Goal: Information Seeking & Learning: Learn about a topic

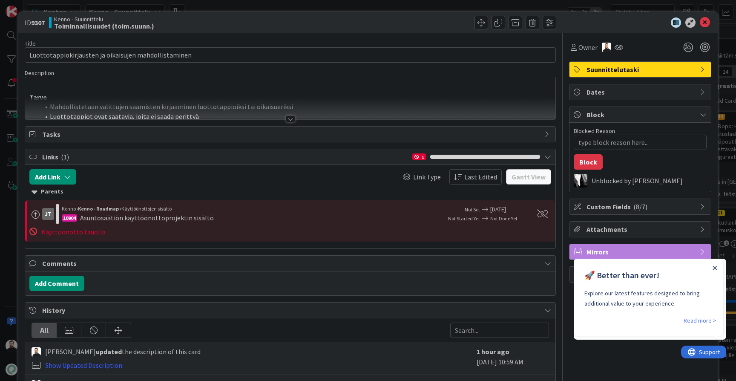
click at [715, 266] on icon "Close Announcement" at bounding box center [715, 268] width 4 height 4
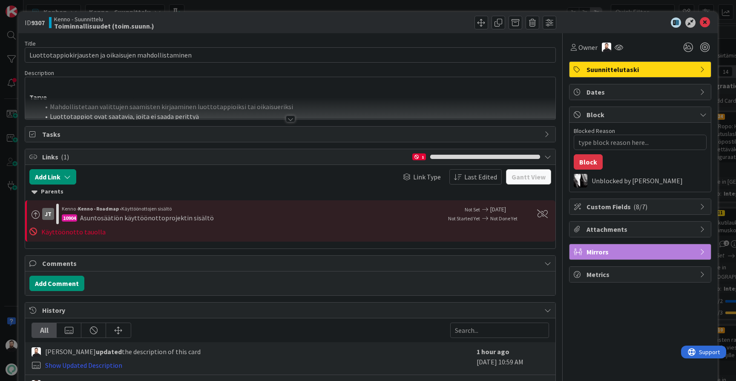
click at [14, 208] on div "ID 9307 Kenno - Suunnittelu Toiminnallisuudet (toim.suunn.) Title 53 / 128 Luot…" at bounding box center [368, 190] width 736 height 381
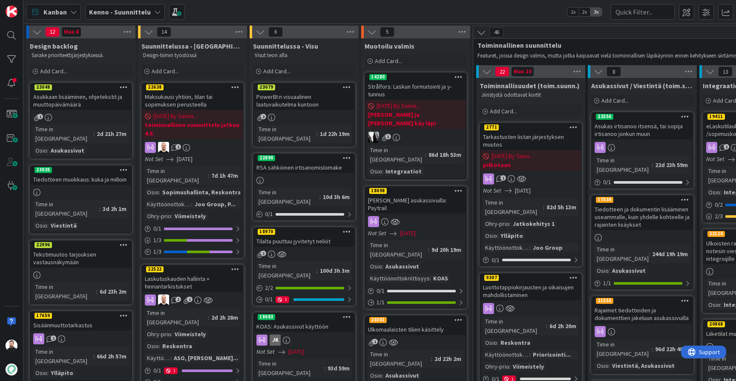
click at [135, 8] on b "Kenno - Suunnittelu" at bounding box center [120, 12] width 62 height 9
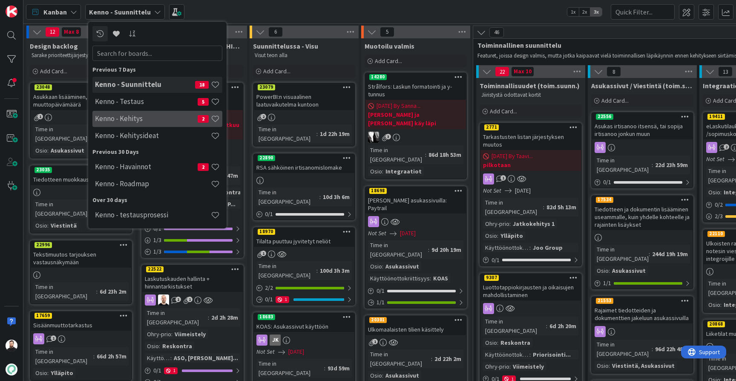
click at [138, 116] on h4 "Kenno - Kehitys" at bounding box center [146, 118] width 103 height 9
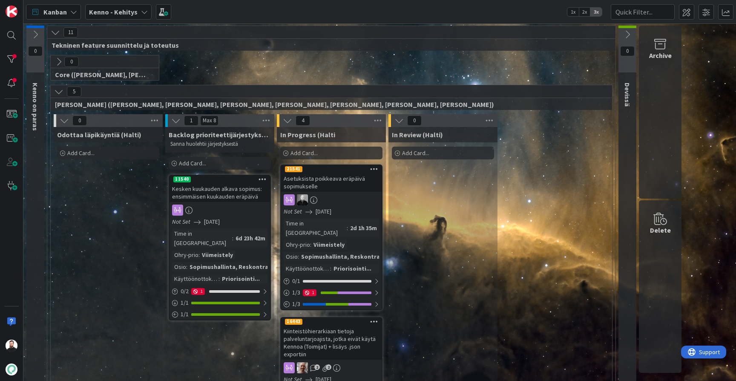
click at [58, 91] on icon at bounding box center [58, 91] width 9 height 9
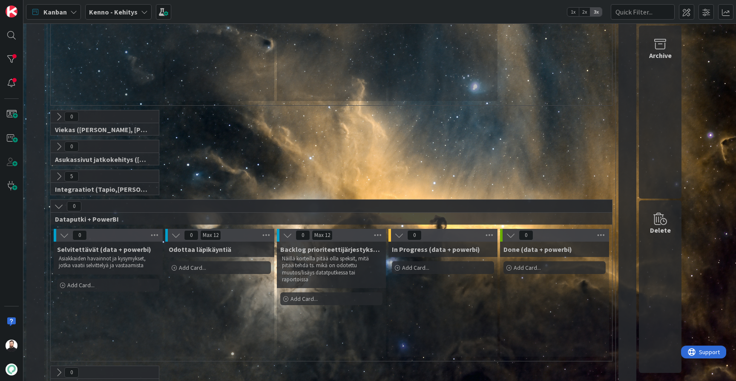
scroll to position [536, 0]
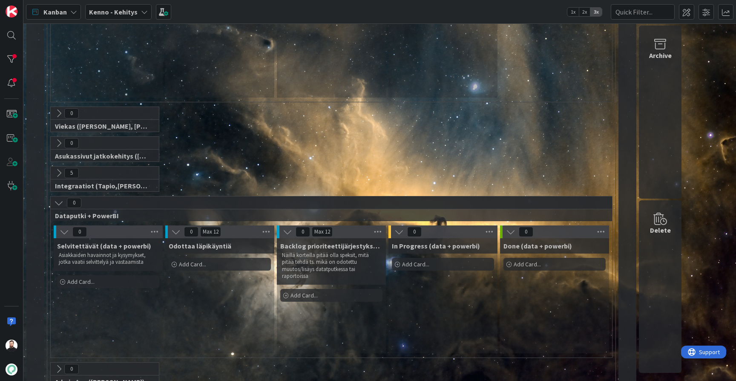
click at [58, 171] on icon at bounding box center [58, 172] width 9 height 9
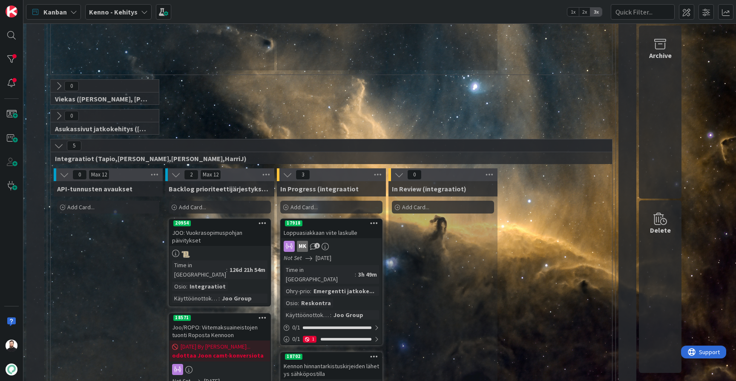
scroll to position [565, 0]
click at [10, 63] on div at bounding box center [11, 59] width 17 height 17
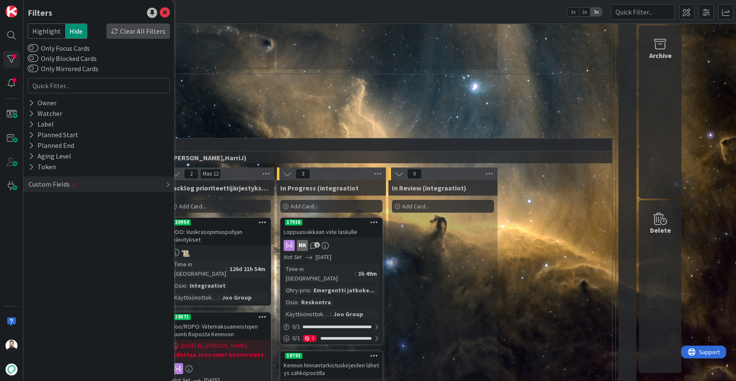
click at [137, 30] on div "Clear All Filters" at bounding box center [138, 30] width 63 height 15
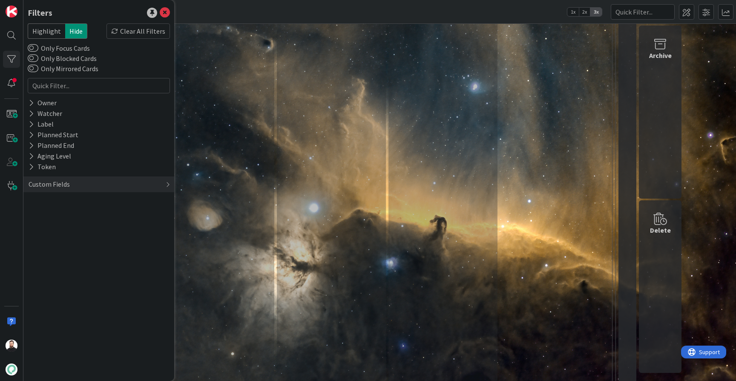
click at [256, 156] on div "Backlog (Perintä) Add Card... 22884 Vakuuden käsittely (Omaperintä+Intrum) Time…" at bounding box center [219, 146] width 109 height 1109
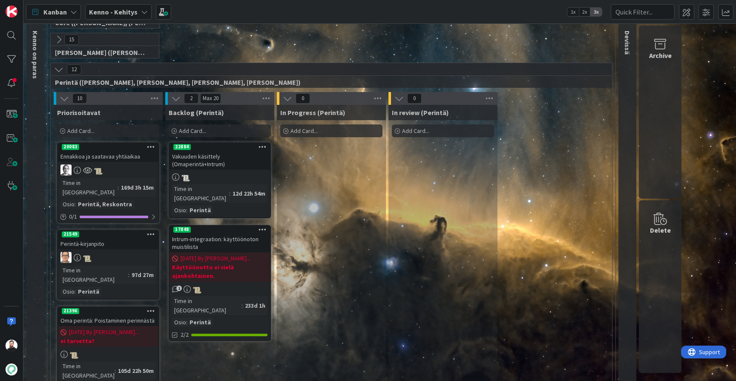
scroll to position [53, 0]
click at [58, 73] on button at bounding box center [58, 68] width 11 height 11
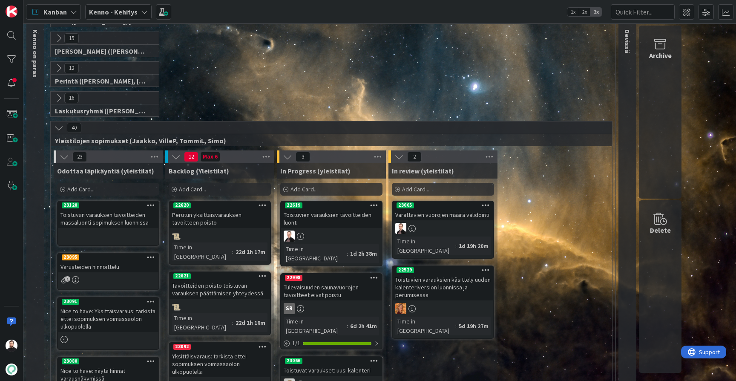
click at [58, 131] on icon at bounding box center [58, 127] width 9 height 9
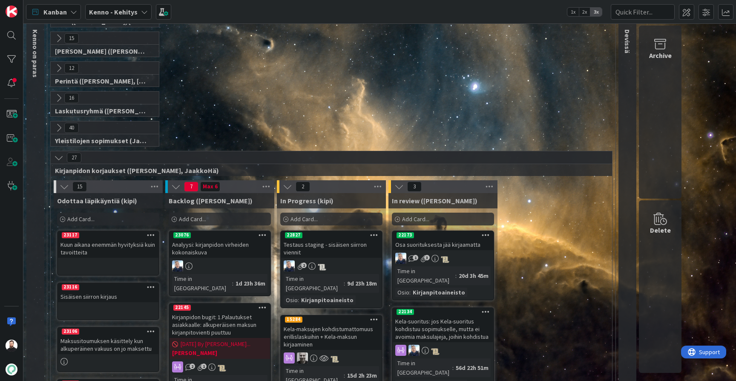
click at [57, 159] on icon at bounding box center [58, 157] width 9 height 9
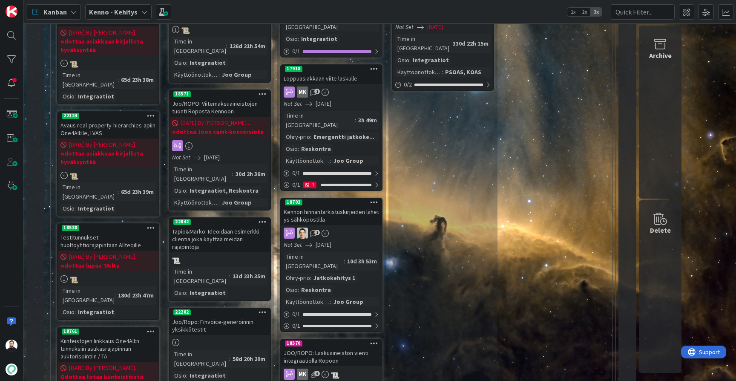
scroll to position [574, 0]
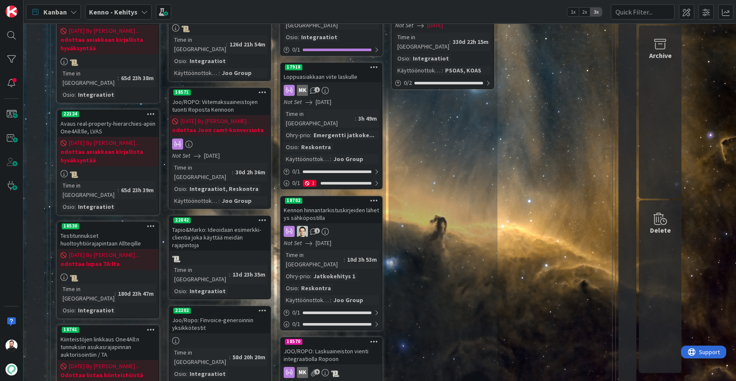
click at [327, 205] on div "Kennon hinnantarkistuskirjeiden lähetys sähköpostilla" at bounding box center [331, 214] width 101 height 19
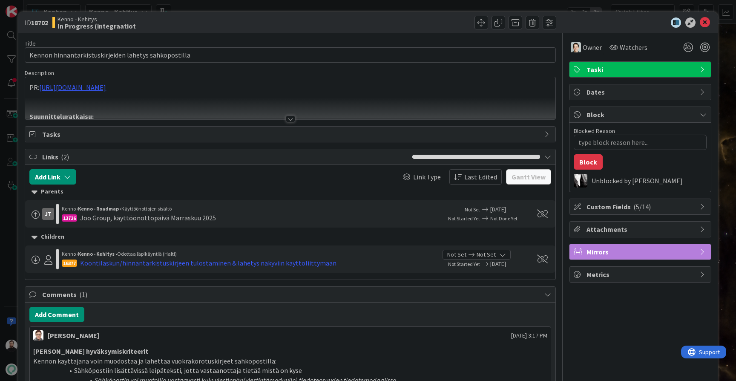
click at [291, 116] on div at bounding box center [290, 118] width 9 height 7
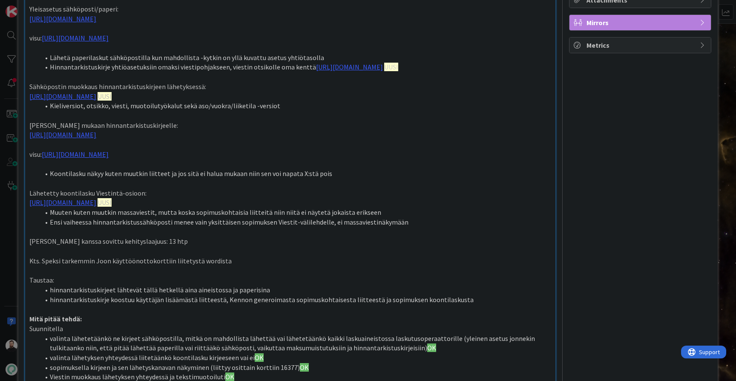
scroll to position [239, 0]
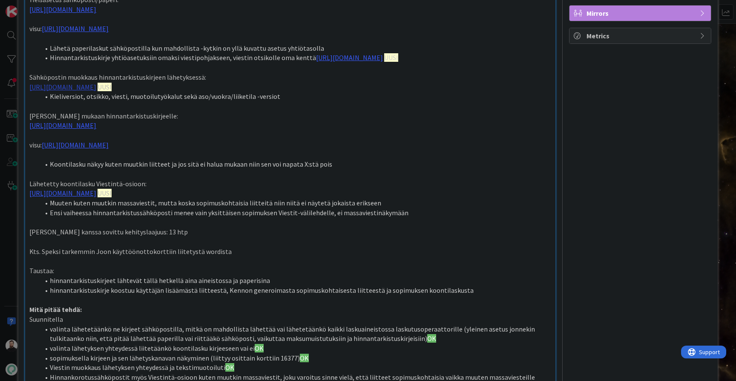
click at [96, 91] on link "[URL][DOMAIN_NAME]" at bounding box center [62, 87] width 67 height 9
click at [248, 134] on link "[URL][DOMAIN_NAME]" at bounding box center [249, 133] width 58 height 11
click at [410, 160] on p at bounding box center [290, 155] width 522 height 10
click at [96, 130] on link "[URL][DOMAIN_NAME]" at bounding box center [62, 125] width 67 height 9
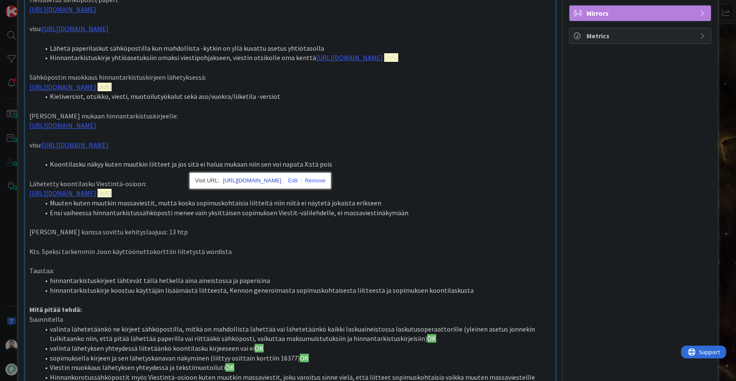
click at [268, 180] on link "[URL][DOMAIN_NAME]" at bounding box center [252, 180] width 58 height 11
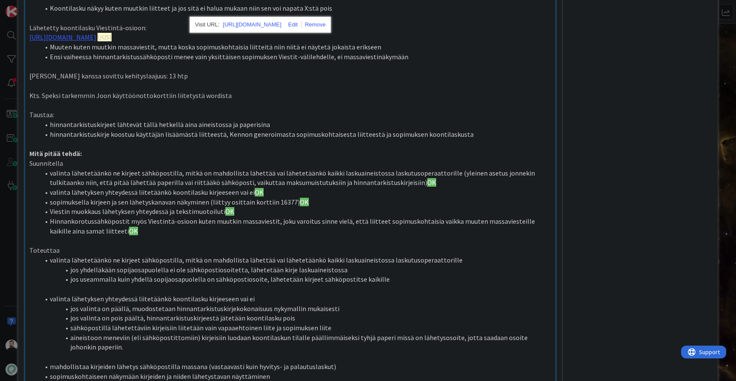
scroll to position [396, 0]
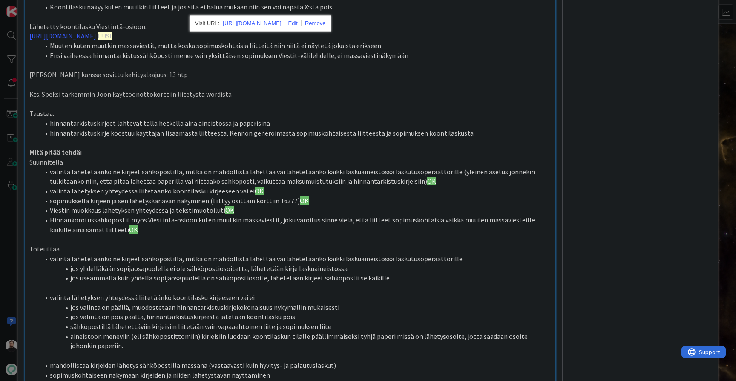
click at [438, 109] on p at bounding box center [290, 104] width 522 height 10
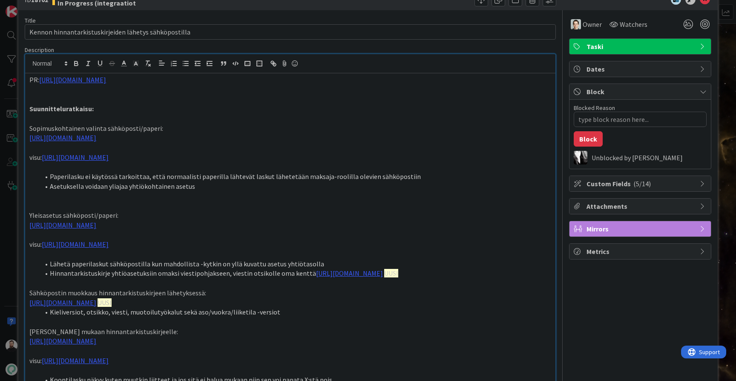
scroll to position [23, 0]
click at [96, 138] on link "[URL][DOMAIN_NAME]" at bounding box center [62, 138] width 67 height 9
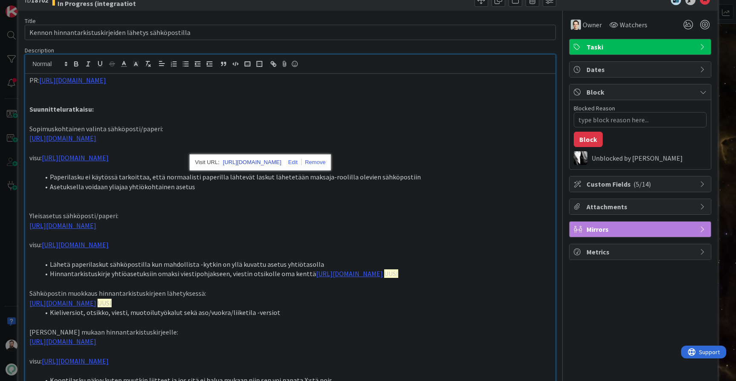
click at [275, 161] on link "[URL][DOMAIN_NAME]" at bounding box center [252, 162] width 58 height 11
click at [341, 192] on li "Asetuksella voidaan yliajaa yhtiökohtainen asetus" at bounding box center [296, 187] width 512 height 10
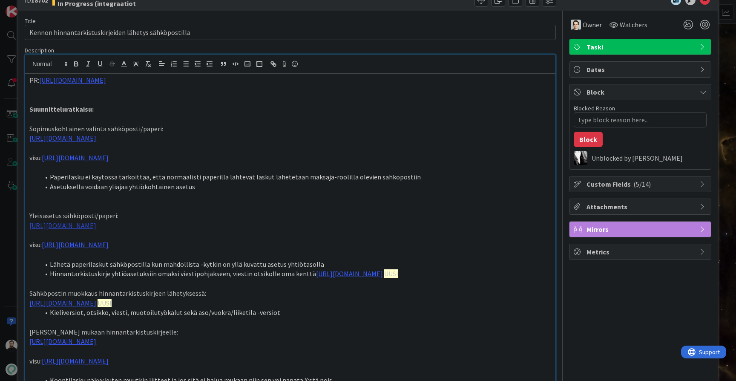
click at [96, 230] on link "[URL][DOMAIN_NAME]" at bounding box center [62, 225] width 67 height 9
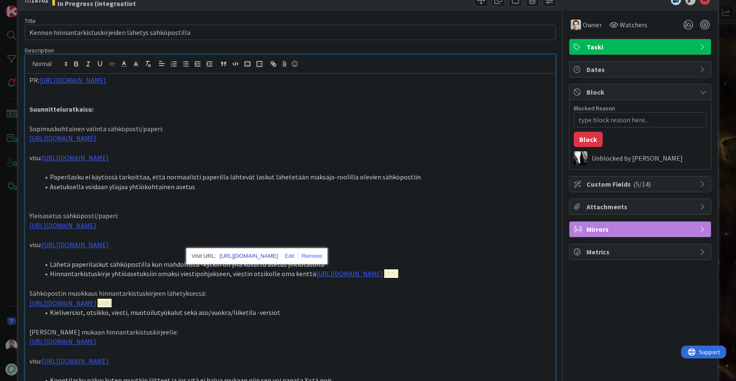
click at [277, 255] on link "[URL][DOMAIN_NAME]" at bounding box center [248, 256] width 58 height 11
type textarea "x"
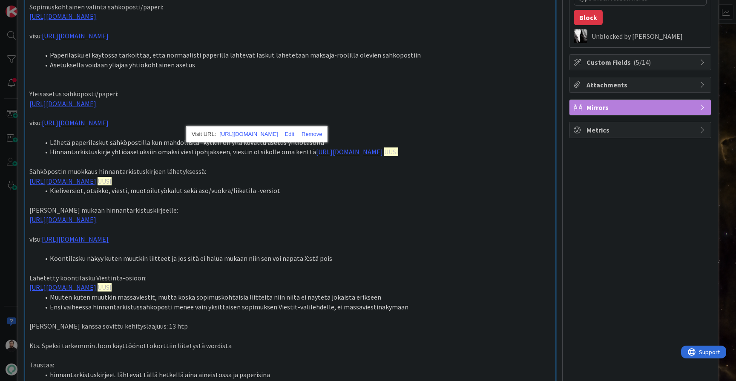
scroll to position [147, 0]
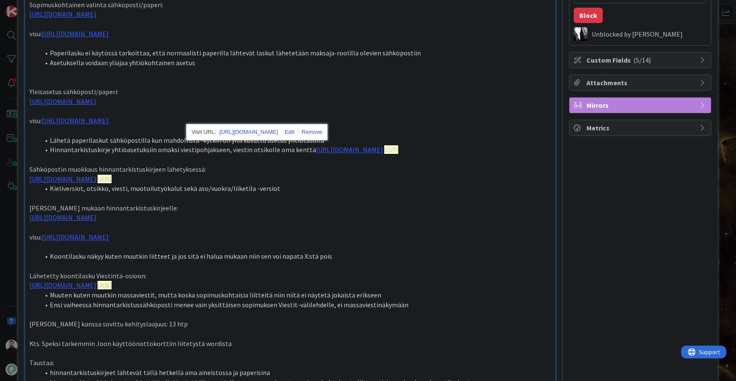
click at [409, 203] on p at bounding box center [290, 198] width 522 height 10
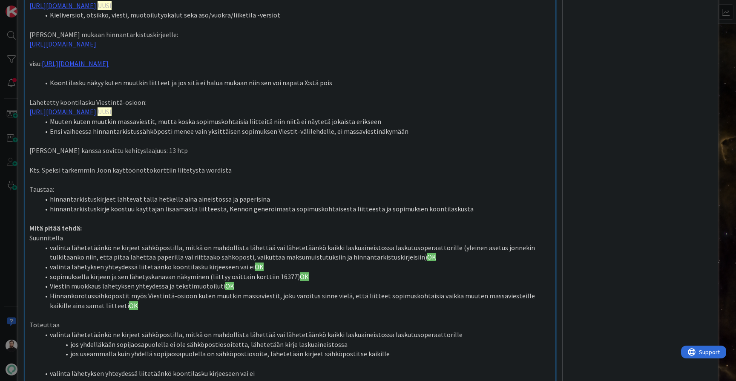
scroll to position [289, 0]
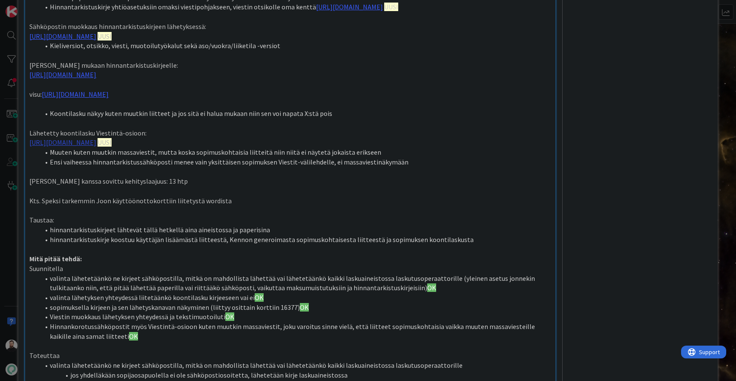
click at [96, 147] on link "[URL][DOMAIN_NAME]" at bounding box center [62, 142] width 67 height 9
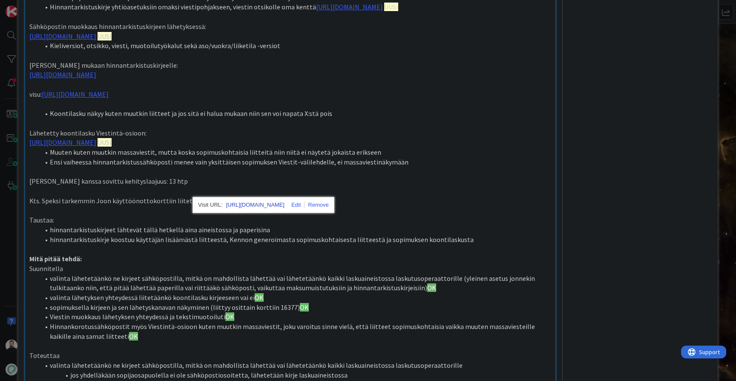
click at [285, 206] on link "[URL][DOMAIN_NAME]" at bounding box center [255, 204] width 58 height 11
click at [512, 206] on p "Kts. Speksi tarkemmin Joon käyttöönottokorttiin liitetystä wordista" at bounding box center [290, 201] width 522 height 10
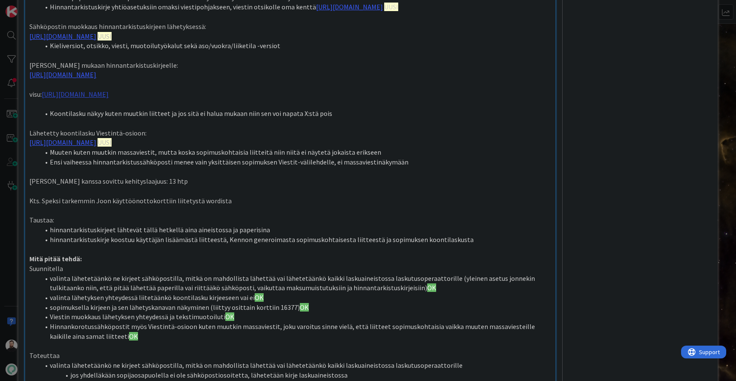
click at [109, 98] on link "[URL][DOMAIN_NAME]" at bounding box center [75, 94] width 67 height 9
click at [211, 147] on link "[URL][DOMAIN_NAME]" at bounding box center [191, 148] width 58 height 11
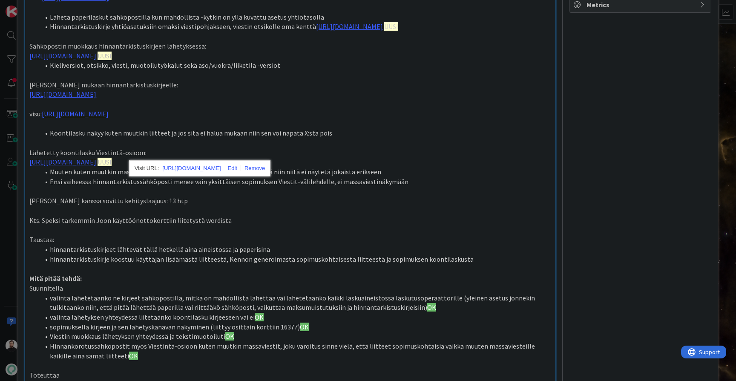
click at [437, 148] on p at bounding box center [290, 143] width 522 height 10
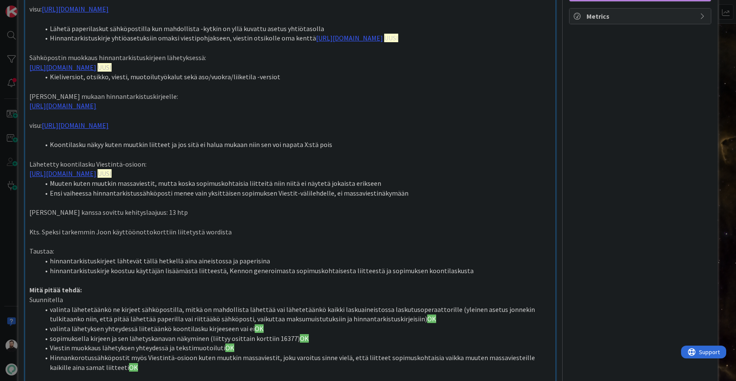
scroll to position [255, 0]
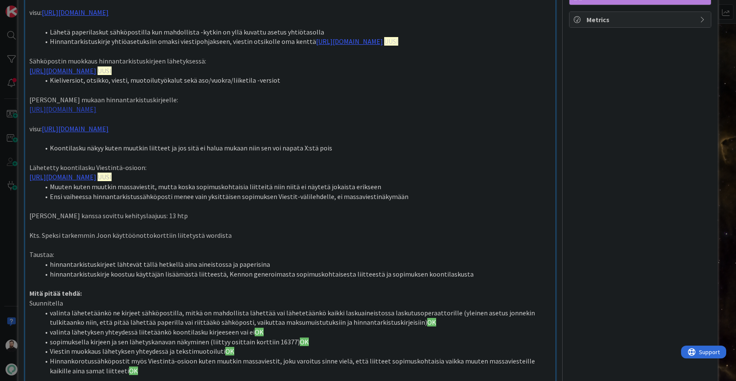
click at [96, 113] on link "[URL][DOMAIN_NAME]" at bounding box center [62, 109] width 67 height 9
click at [247, 165] on link "[URL][DOMAIN_NAME]" at bounding box center [252, 164] width 58 height 11
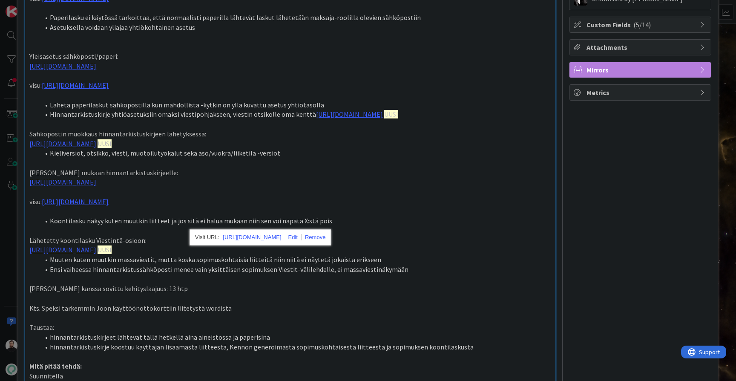
scroll to position [181, 0]
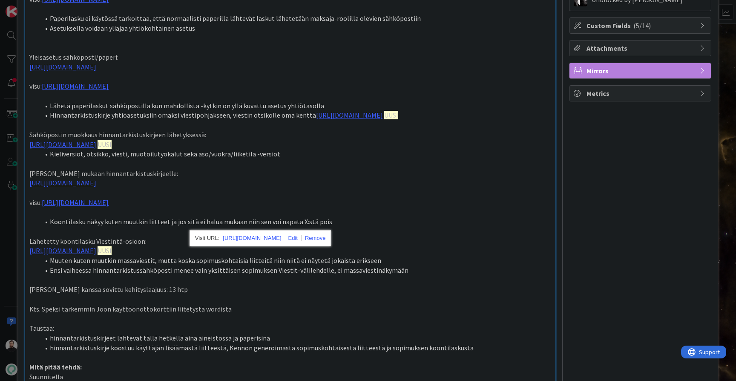
click at [186, 72] on p "[URL][DOMAIN_NAME]" at bounding box center [290, 67] width 522 height 10
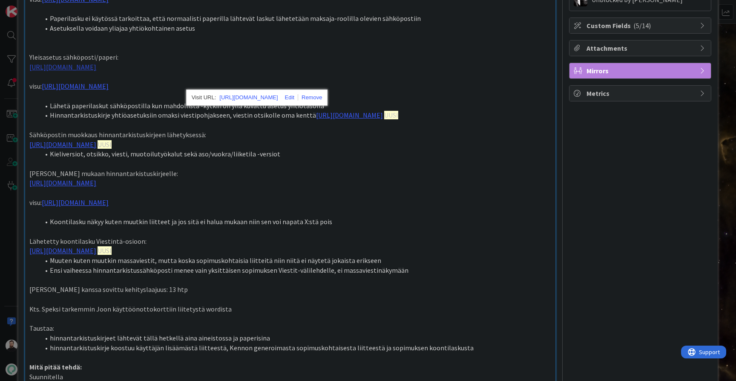
click at [96, 71] on link "[URL][DOMAIN_NAME]" at bounding box center [62, 67] width 67 height 9
click at [236, 99] on link "[URL][DOMAIN_NAME]" at bounding box center [248, 97] width 58 height 11
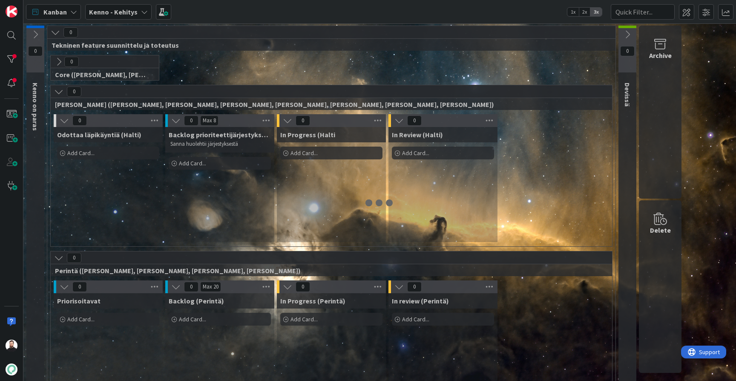
click at [141, 12] on icon at bounding box center [144, 12] width 7 height 7
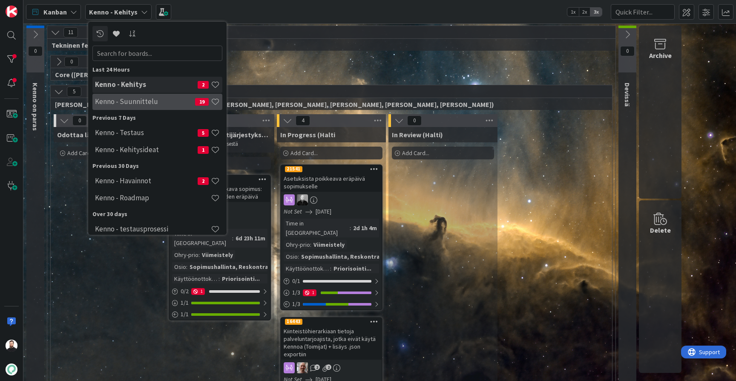
click at [149, 102] on h4 "Kenno - Suunnittelu" at bounding box center [145, 101] width 100 height 9
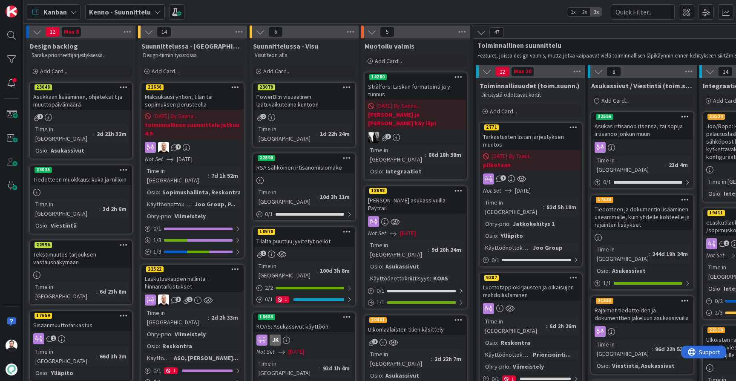
click at [140, 12] on b "Kenno - Suunnittelu" at bounding box center [120, 12] width 62 height 9
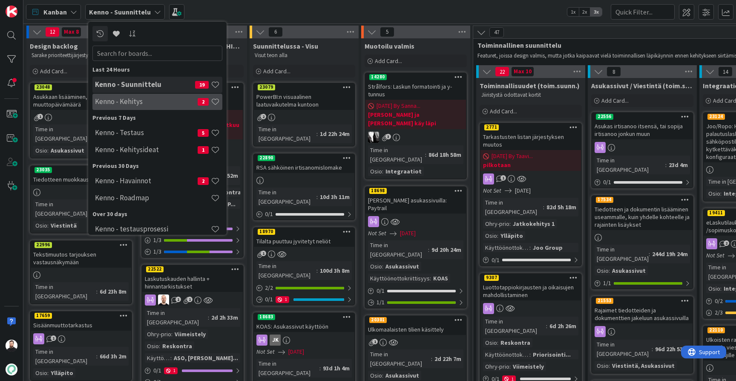
click at [130, 102] on h4 "Kenno - Kehitys" at bounding box center [146, 101] width 103 height 9
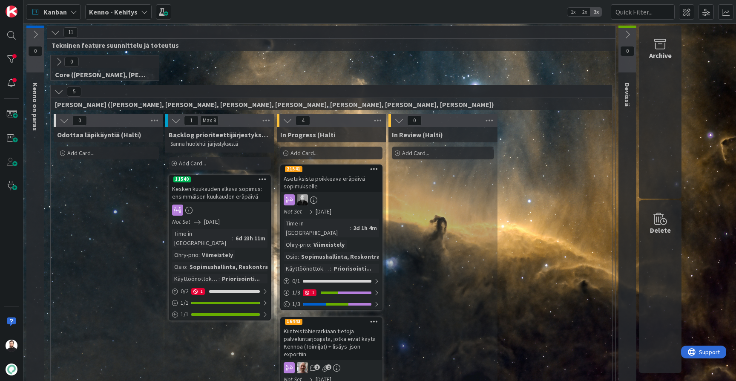
scroll to position [2, 0]
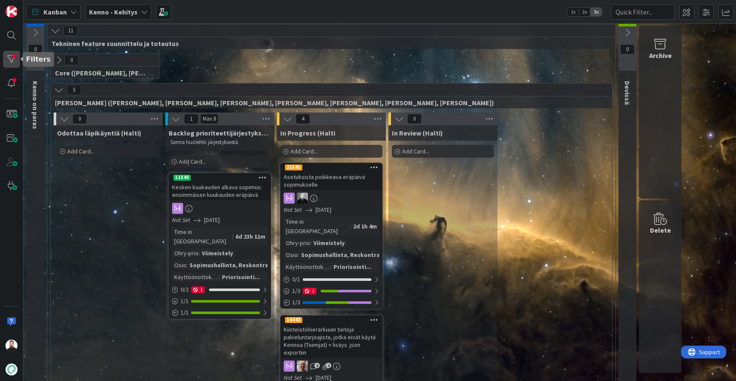
click at [8, 56] on div at bounding box center [11, 59] width 17 height 17
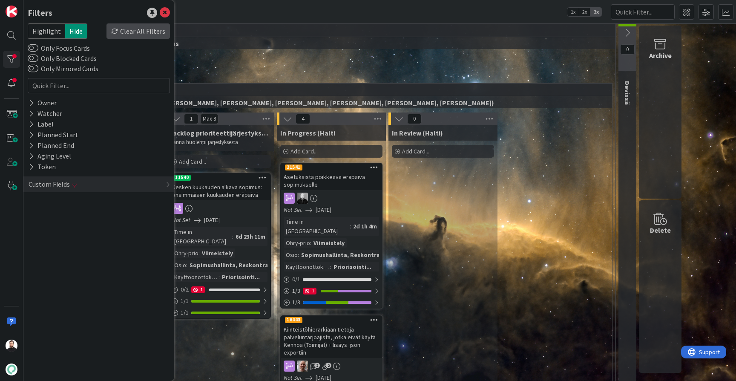
click at [145, 37] on div "Clear All Filters" at bounding box center [138, 30] width 63 height 15
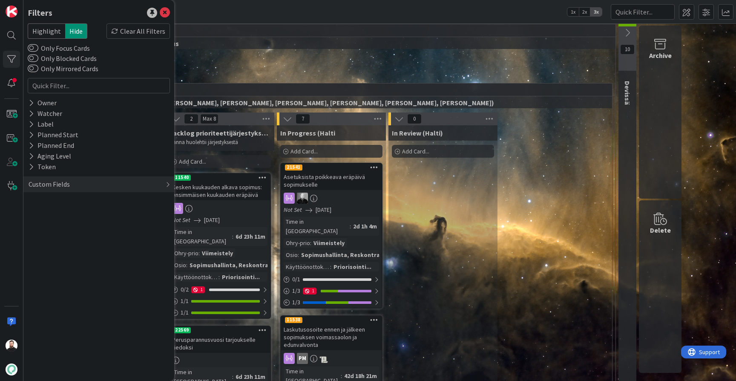
click at [323, 70] on div "24 Core (Pasi, Jussi, JaakkoHä, Jyri, Leo, MikkoK, Väinö, MattiH)" at bounding box center [331, 68] width 565 height 30
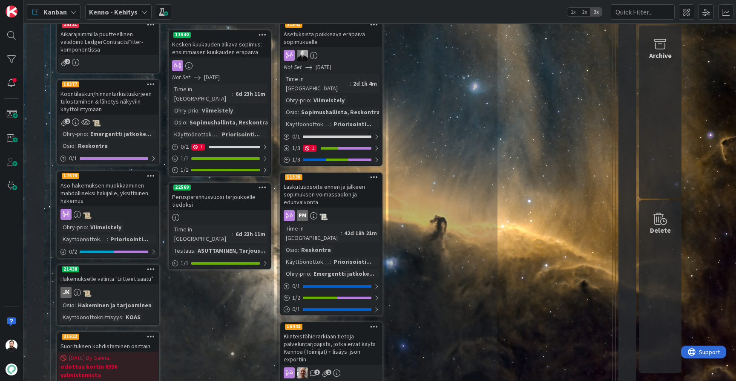
scroll to position [146, 0]
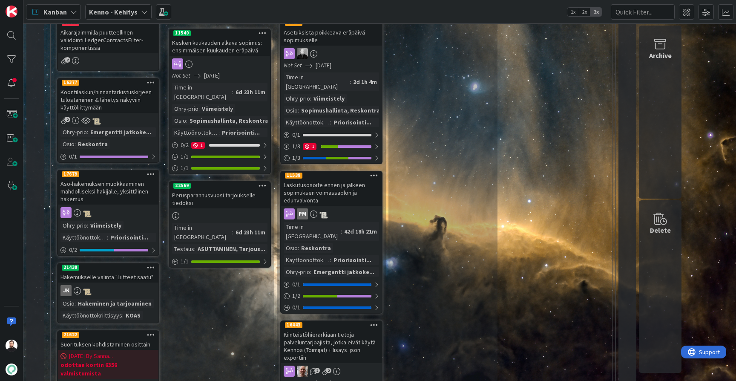
click at [108, 179] on div "Aso-hakemuksen muokkaaminen mahdolliseksi hakijalle, yksittäinen hakemus" at bounding box center [108, 191] width 101 height 26
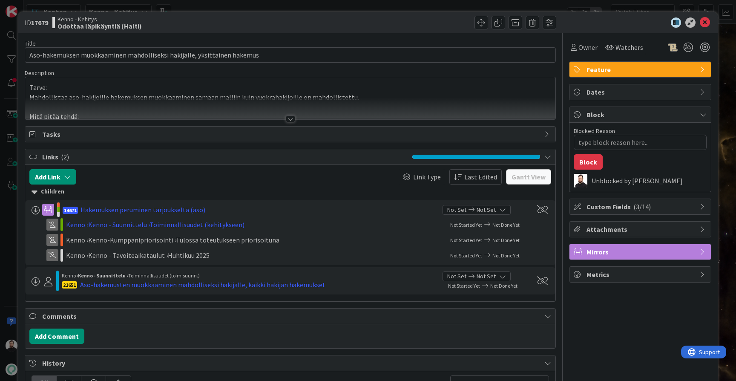
click at [291, 120] on div at bounding box center [290, 118] width 9 height 7
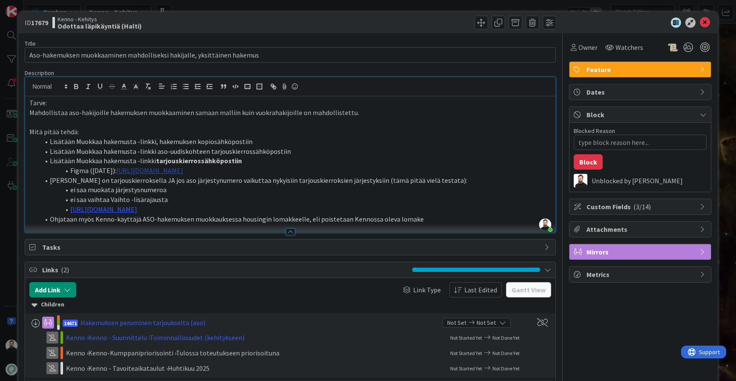
click at [183, 166] on link "https://www.figma.com/design/rXx7wOoyyw9K10OUoKX6i6/Taavin-taidenurkka?node-id=…" at bounding box center [149, 170] width 67 height 9
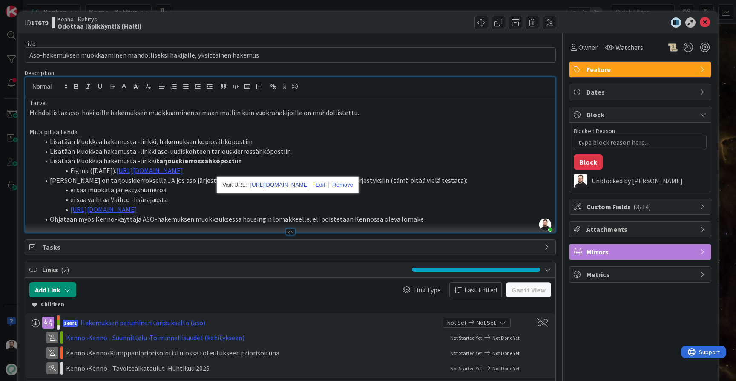
click at [309, 188] on link "https://www.figma.com/design/rXx7wOoyyw9K10OUoKX6i6/Taavin-taidenurkka?node-id=…" at bounding box center [280, 184] width 58 height 11
click at [136, 188] on li "ei saa muokata järjestysnumeroa" at bounding box center [296, 190] width 512 height 10
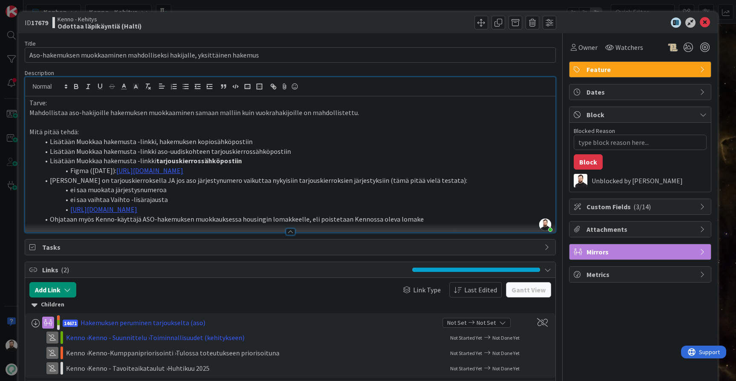
click at [275, 196] on li "ei saa vaihtaa Vaihto -lisärajausta" at bounding box center [296, 200] width 512 height 10
click at [8, 237] on div "ID 17679 Kenno - Kehitys Odottaa läpikäyntiä (Halti) Title 72 / 128 Aso-hakemuk…" at bounding box center [368, 190] width 736 height 381
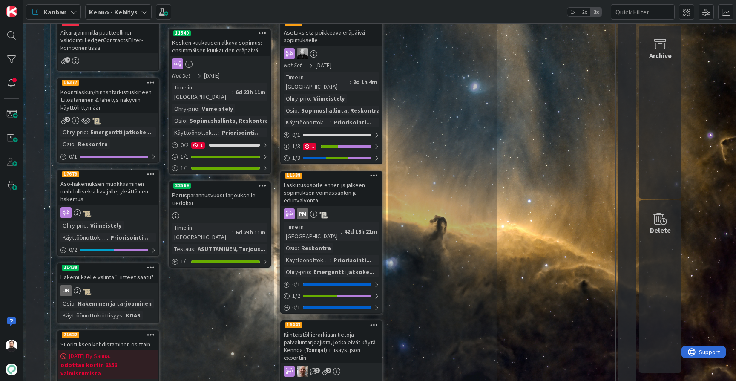
click at [86, 187] on div "Aso-hakemuksen muokkaaminen mahdolliseksi hakijalle, yksittäinen hakemus" at bounding box center [108, 191] width 101 height 26
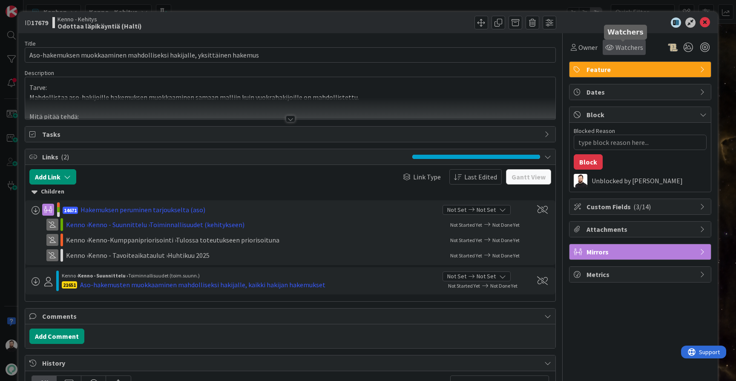
click at [628, 48] on span "Watchers" at bounding box center [630, 47] width 28 height 10
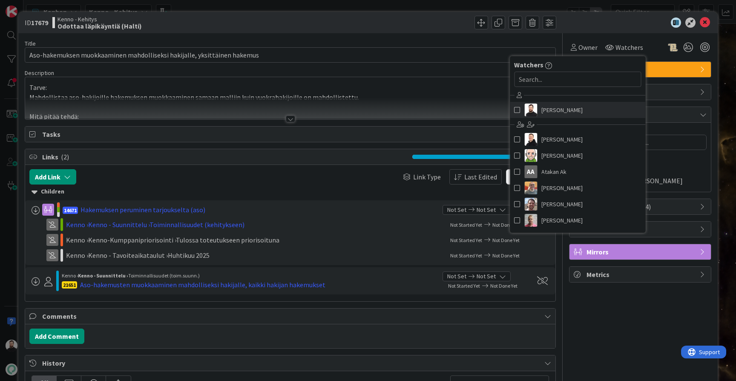
click at [579, 106] on link "[PERSON_NAME]" at bounding box center [578, 110] width 136 height 16
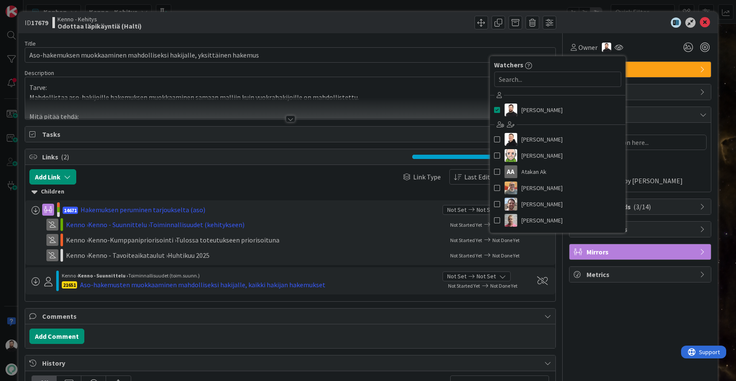
click at [4, 218] on div "ID 17679 Kenno - Kehitys Odottaa läpikäyntiä (Halti) Title 72 / 128 Aso-hakemuk…" at bounding box center [368, 190] width 736 height 381
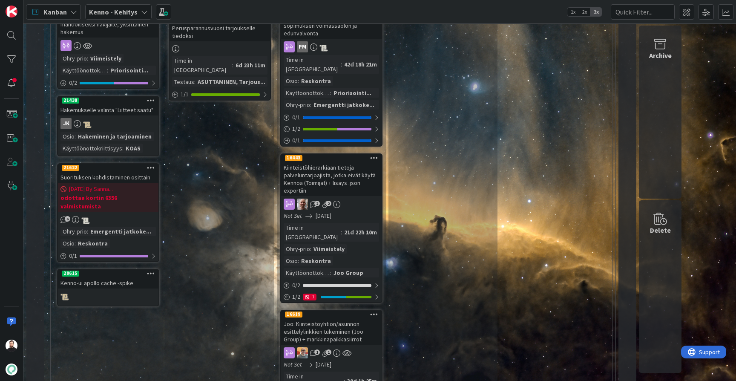
scroll to position [318, 0]
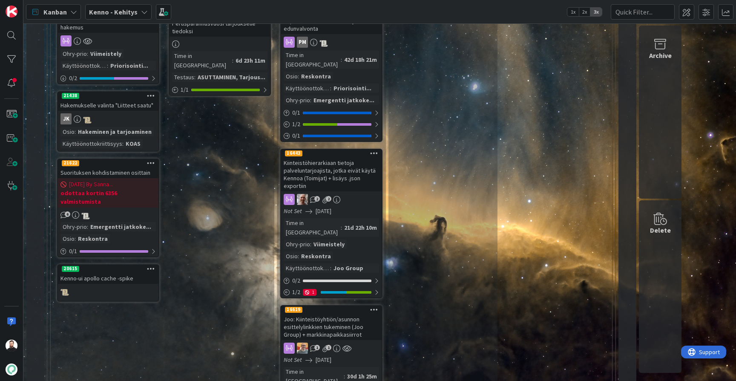
click at [127, 109] on div "Hakemukselle valinta "Liitteet saatu"" at bounding box center [108, 105] width 101 height 11
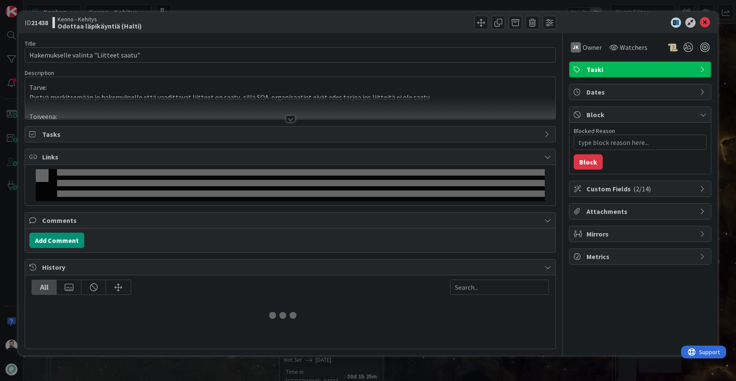
type textarea "x"
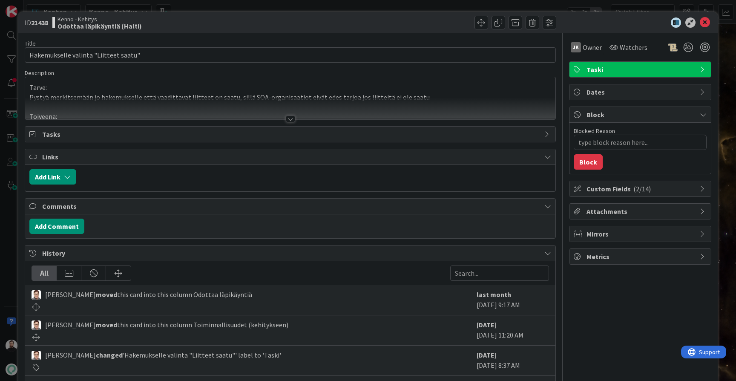
click at [290, 117] on div at bounding box center [290, 118] width 9 height 7
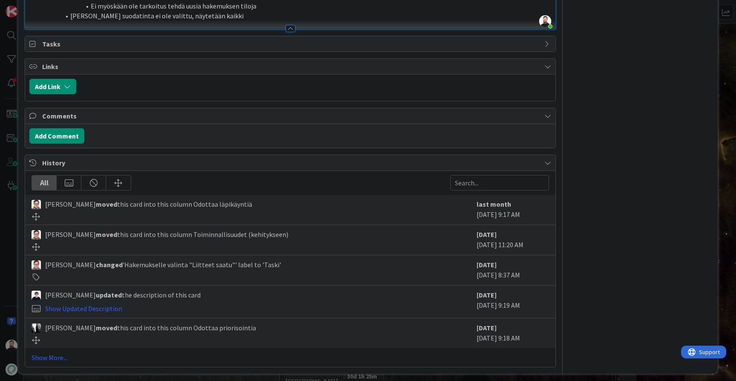
scroll to position [270, 0]
click at [54, 354] on link "Show More..." at bounding box center [291, 359] width 518 height 10
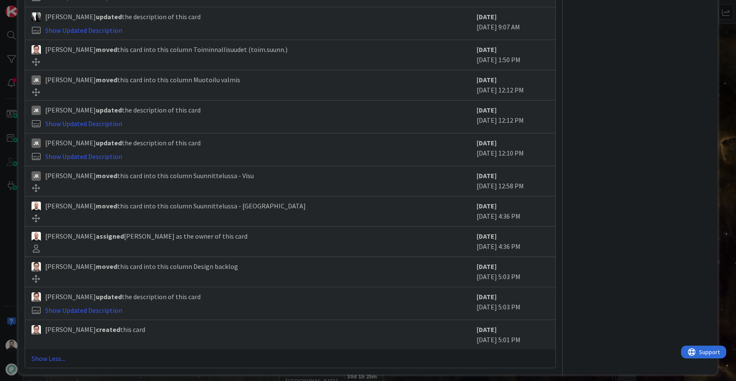
scroll to position [678, 0]
click at [6, 266] on div "ID 21438 Kenno - Kehitys Odottaa läpikäyntiä (Halti) Title 37 / 128 Hakemuksell…" at bounding box center [368, 190] width 736 height 381
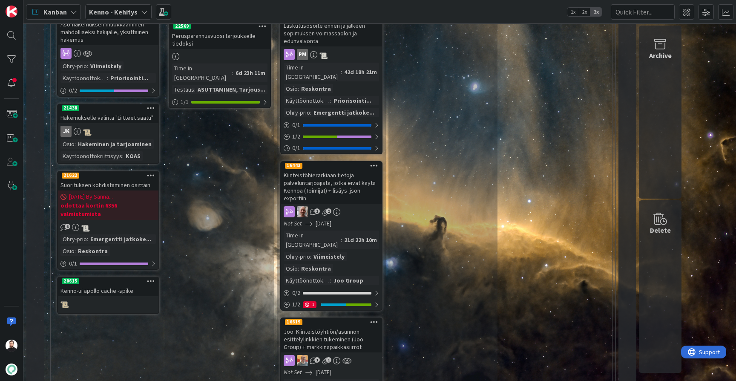
click at [147, 184] on div "Suorituksen kohdistaminen osittain" at bounding box center [108, 184] width 101 height 11
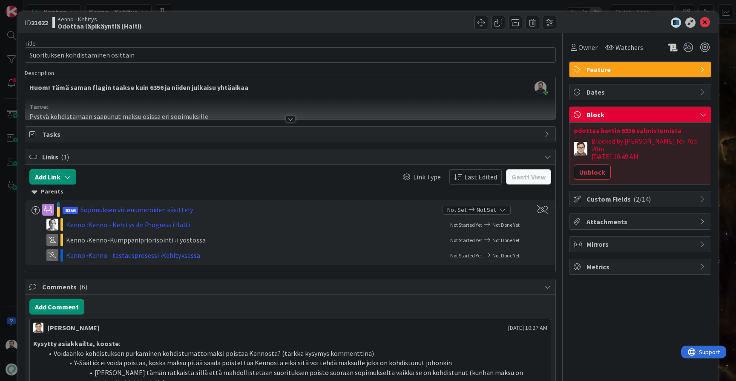
click at [294, 120] on div at bounding box center [290, 118] width 9 height 7
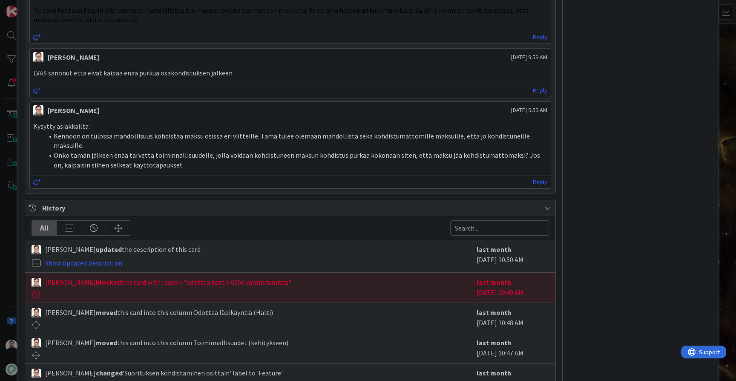
scroll to position [1389, 0]
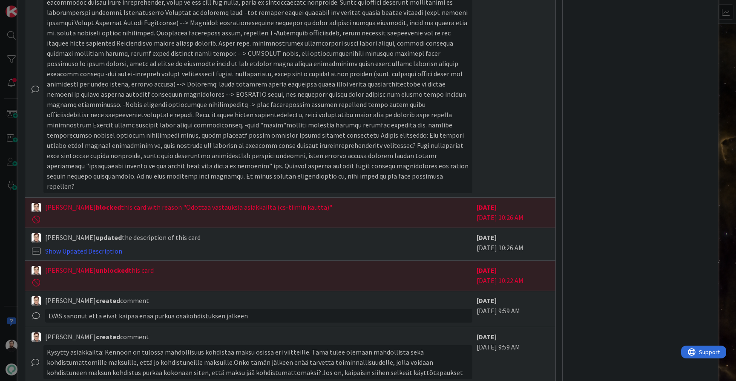
scroll to position [2508, 0]
click at [13, 240] on div "ID 21622 Kenno - Kehitys Odottaa läpikäyntiä (Halti) Title 34 / 128 Suorituksen…" at bounding box center [368, 190] width 736 height 381
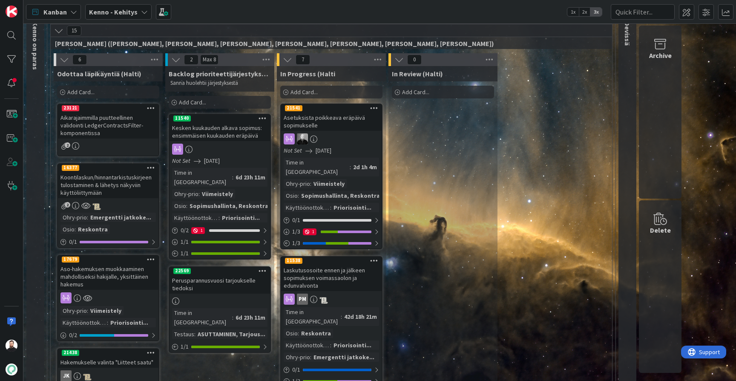
scroll to position [56, 0]
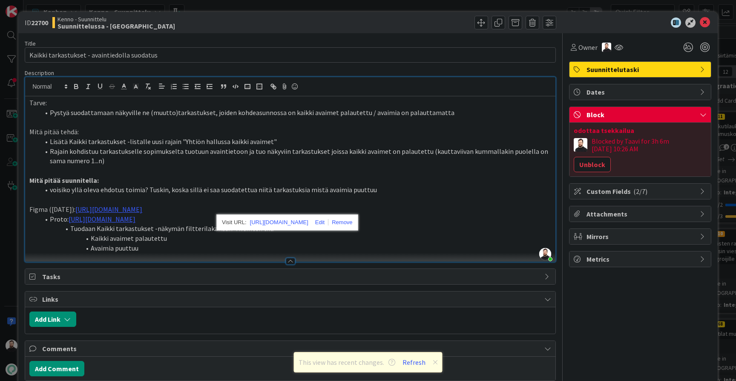
scroll to position [741, 1]
click at [363, 249] on li "Avaimia puuttuu" at bounding box center [296, 248] width 512 height 10
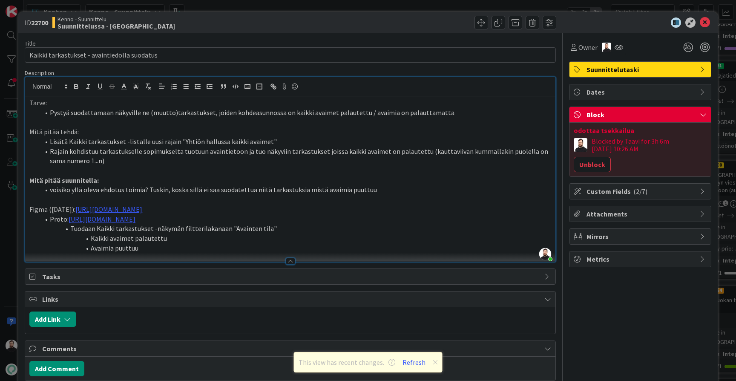
click at [7, 259] on div "ID 22700 Kenno - Suunnittelu Suunnittelussa - Rautalangat Title 44 / 128 Kaikki…" at bounding box center [368, 190] width 736 height 381
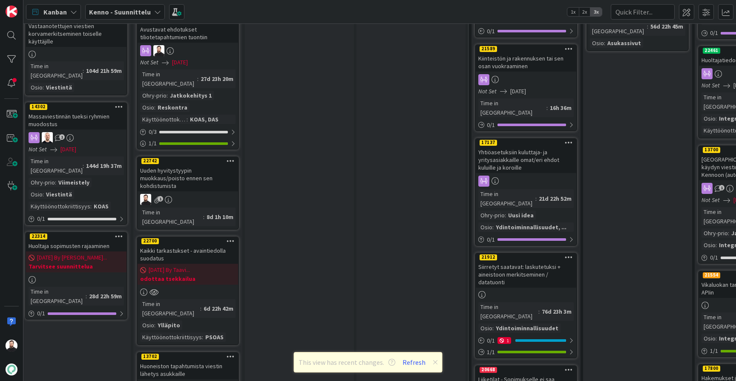
scroll to position [758, 5]
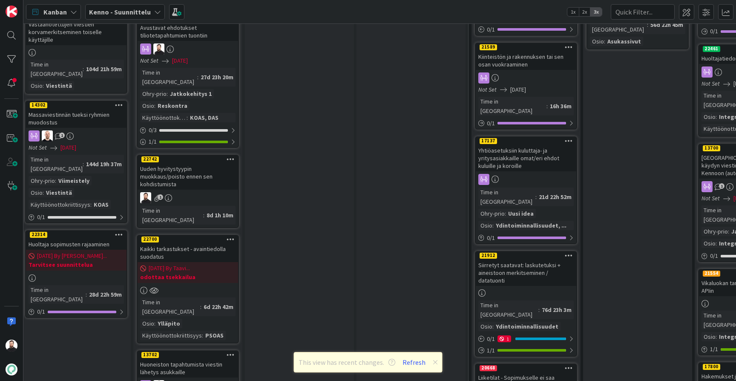
click at [164, 163] on div "Uuden hyvitystyypin muokkaus/poisto ennen sen kohdistumista" at bounding box center [188, 176] width 101 height 26
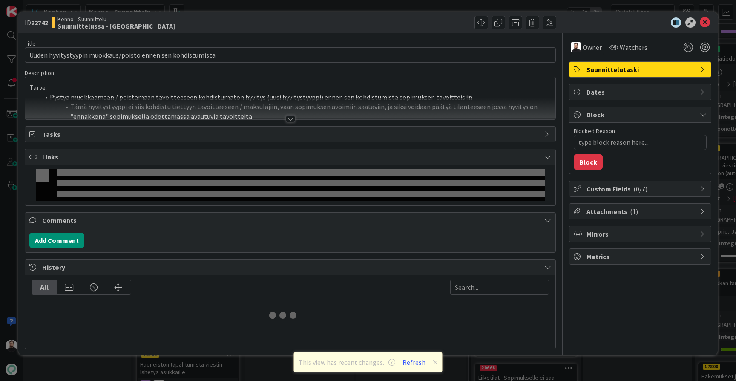
type textarea "x"
